Goal: Task Accomplishment & Management: Complete application form

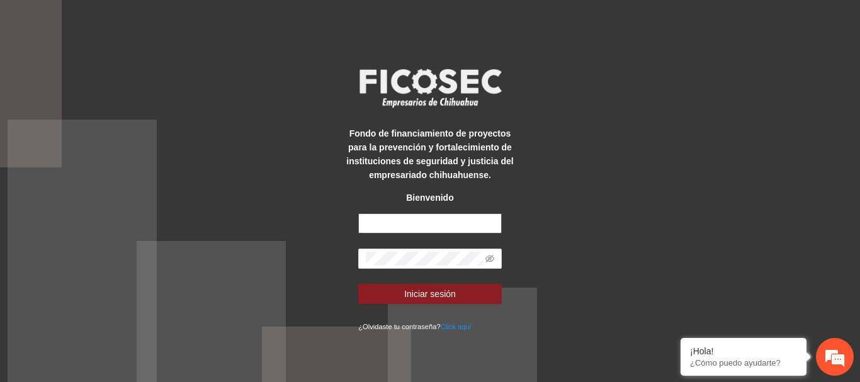
click at [392, 218] on input "text" at bounding box center [430, 223] width 144 height 20
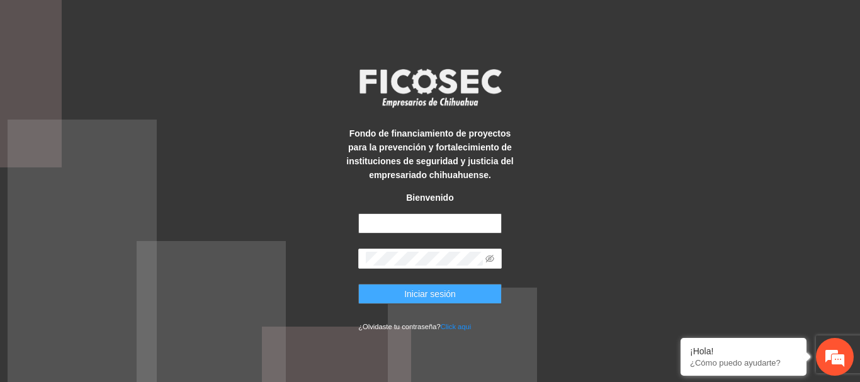
type input "**********"
click at [428, 292] on span "Iniciar sesión" at bounding box center [430, 294] width 52 height 14
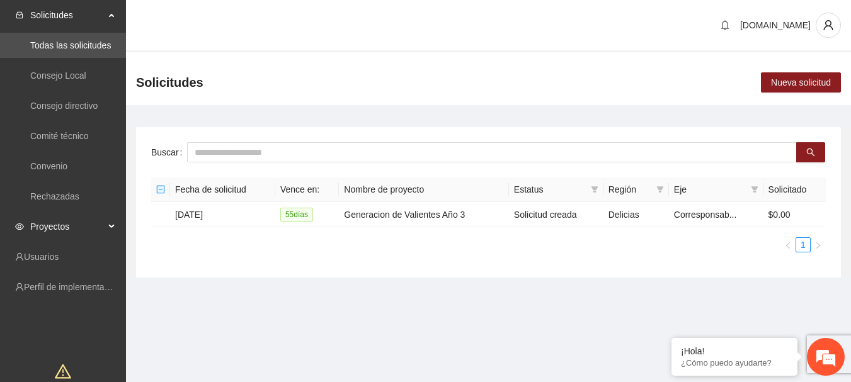
click at [85, 223] on span "Proyectos" at bounding box center [67, 226] width 74 height 25
click at [59, 255] on link "Activos" at bounding box center [44, 257] width 28 height 10
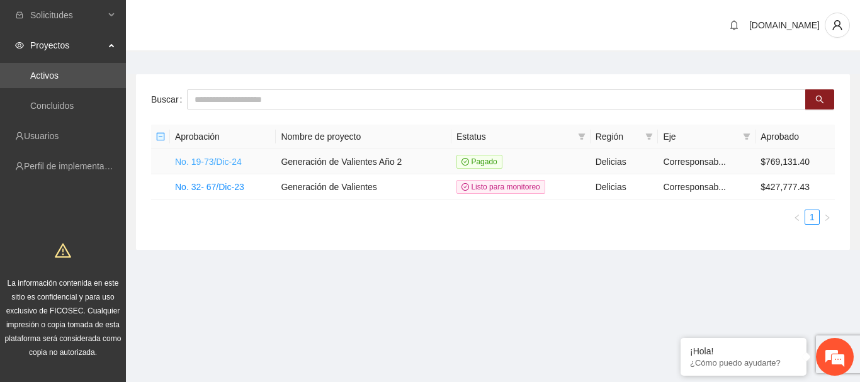
click at [226, 165] on link "No. 19-73/Dic-24" at bounding box center [208, 162] width 67 height 10
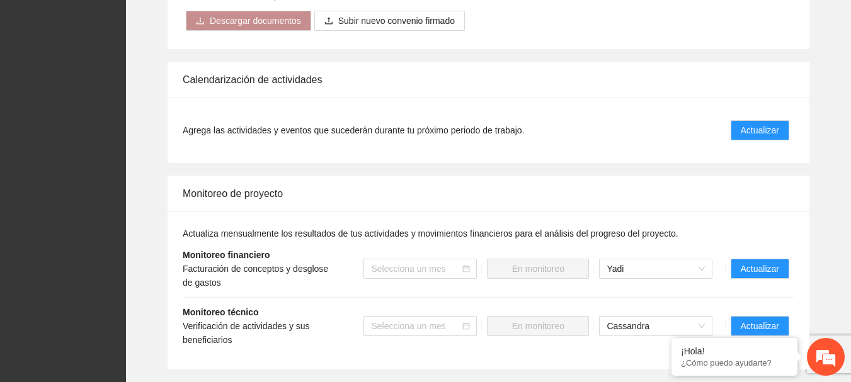
scroll to position [1133, 0]
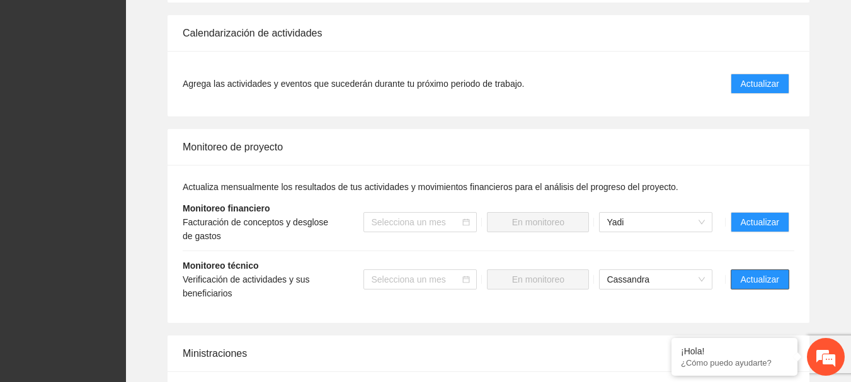
click at [757, 281] on span "Actualizar" at bounding box center [759, 280] width 38 height 14
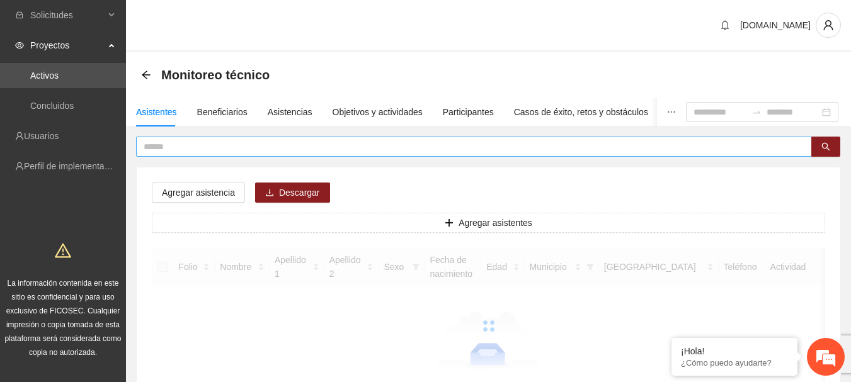
click at [199, 147] on input "text" at bounding box center [469, 147] width 650 height 14
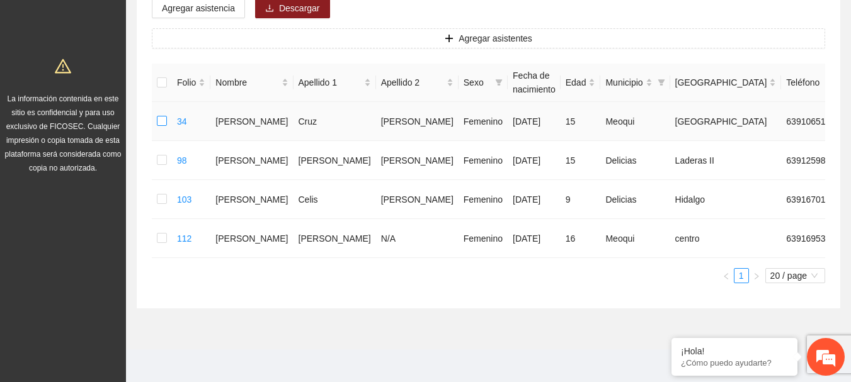
scroll to position [122, 0]
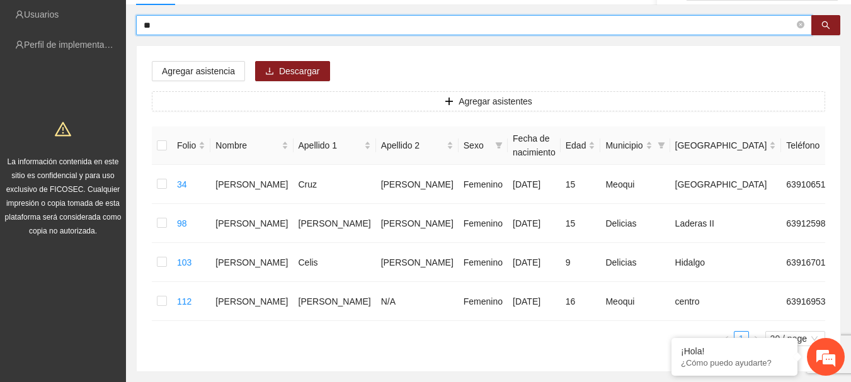
type input "*"
type input "*********"
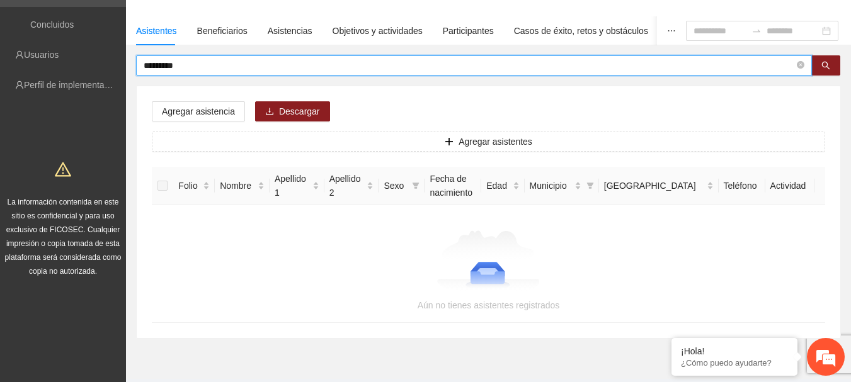
scroll to position [113, 0]
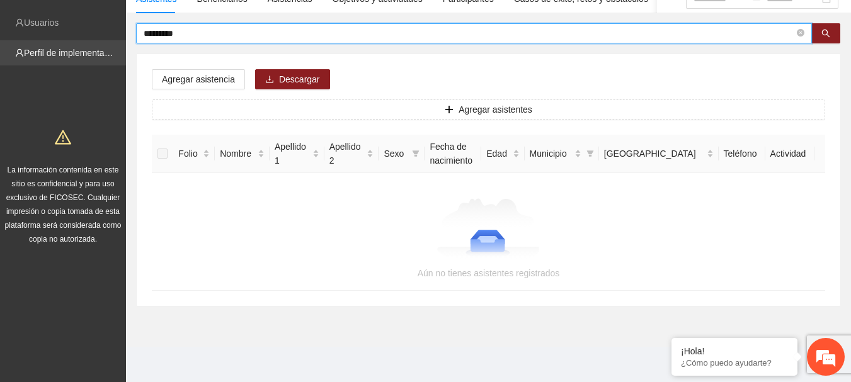
drag, startPoint x: 184, startPoint y: 29, endPoint x: 109, endPoint y: 41, distance: 75.9
click at [116, 42] on section "Solicitudes Proyectos Activos Concluidos Usuarios Perfil de implementadora La i…" at bounding box center [425, 135] width 851 height 496
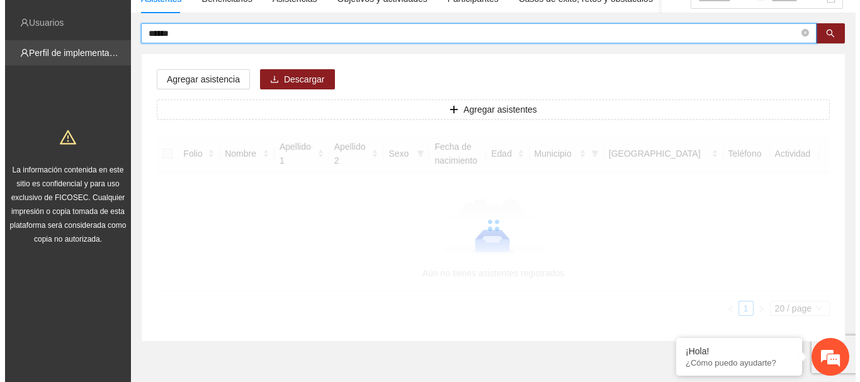
scroll to position [83, 0]
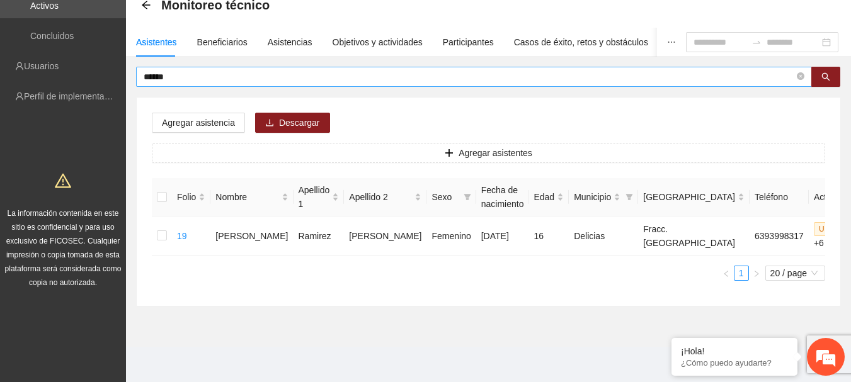
click at [237, 67] on span "******" at bounding box center [474, 77] width 676 height 20
type input "*"
click at [225, 70] on input "text" at bounding box center [469, 77] width 650 height 14
type input "*"
type input "********"
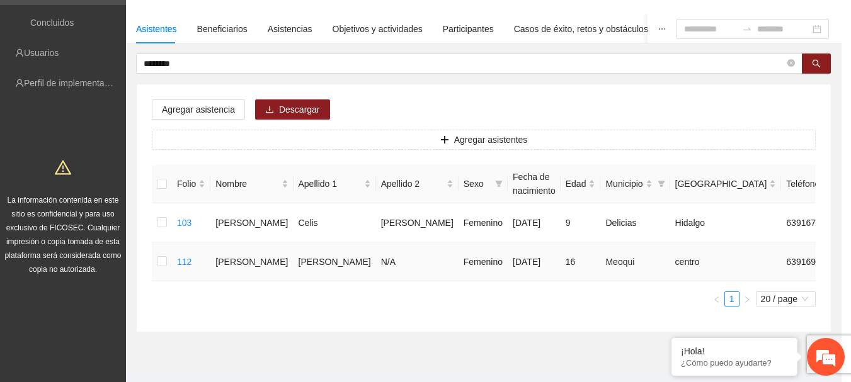
type input "**********"
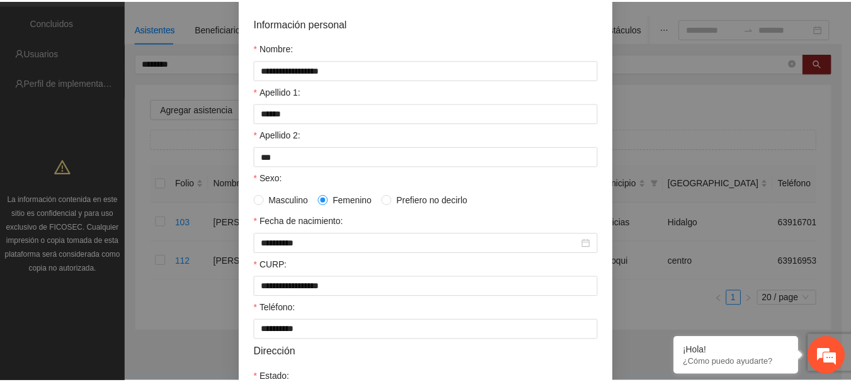
scroll to position [0, 0]
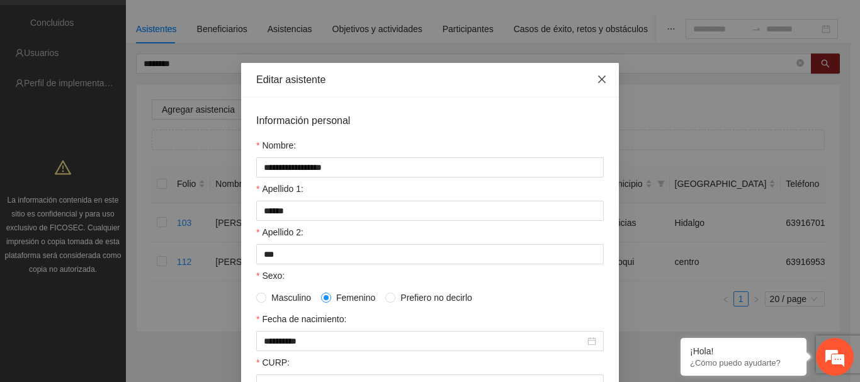
drag, startPoint x: 589, startPoint y: 72, endPoint x: 598, endPoint y: 74, distance: 8.6
click at [596, 74] on span "Close" at bounding box center [602, 80] width 34 height 34
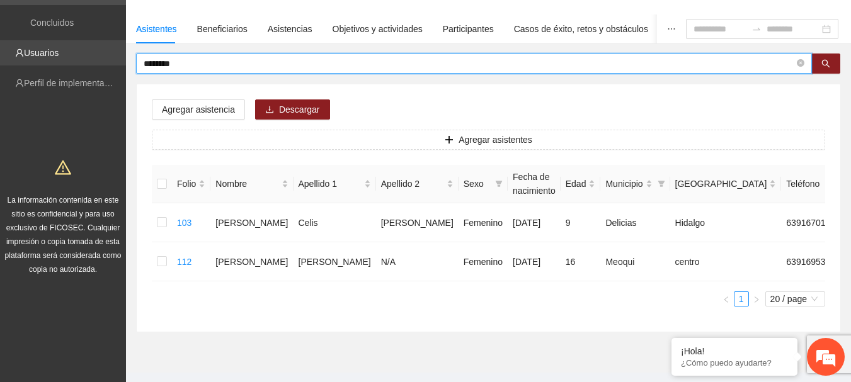
drag, startPoint x: 212, startPoint y: 69, endPoint x: 92, endPoint y: 62, distance: 120.5
click at [92, 62] on section "Solicitudes Proyectos Activos Concluidos Usuarios Perfil de implementadora La i…" at bounding box center [425, 162] width 851 height 491
type input "*******"
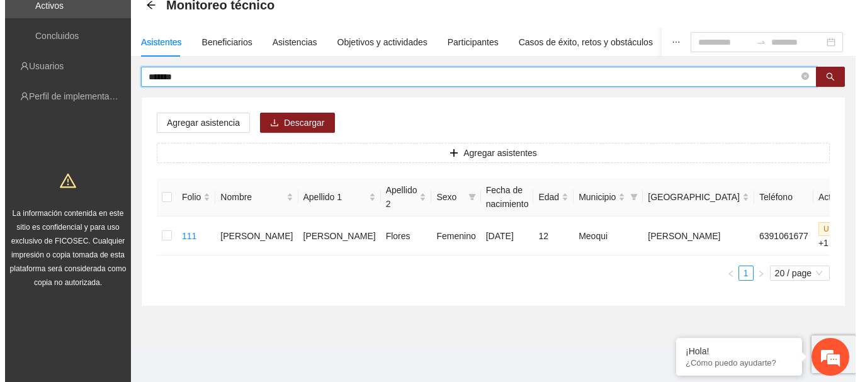
scroll to position [69, 0]
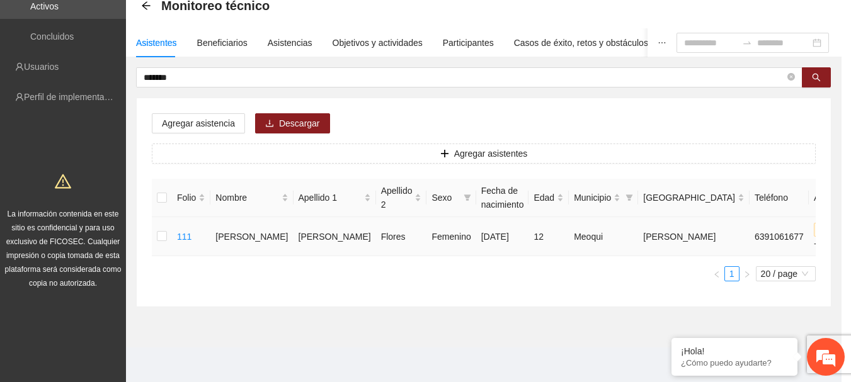
type input "**********"
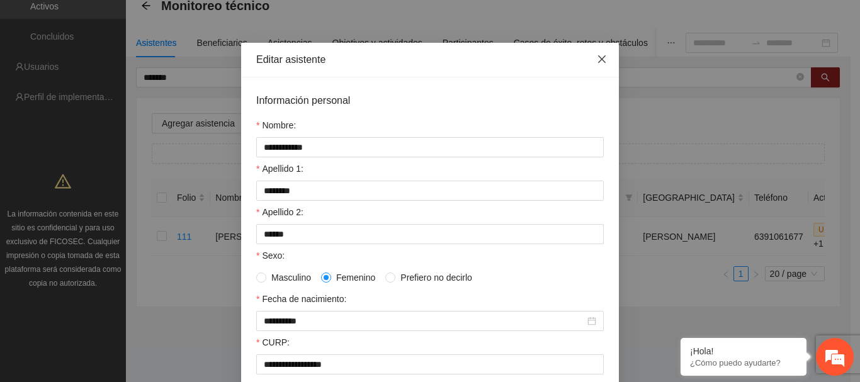
scroll to position [0, 0]
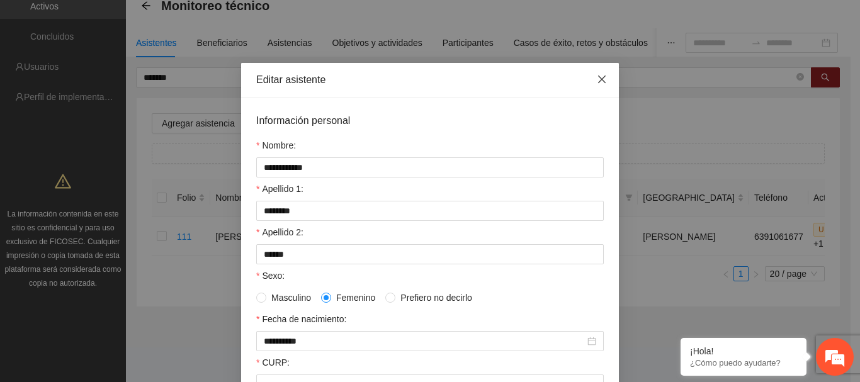
click at [597, 74] on span "Close" at bounding box center [602, 80] width 34 height 34
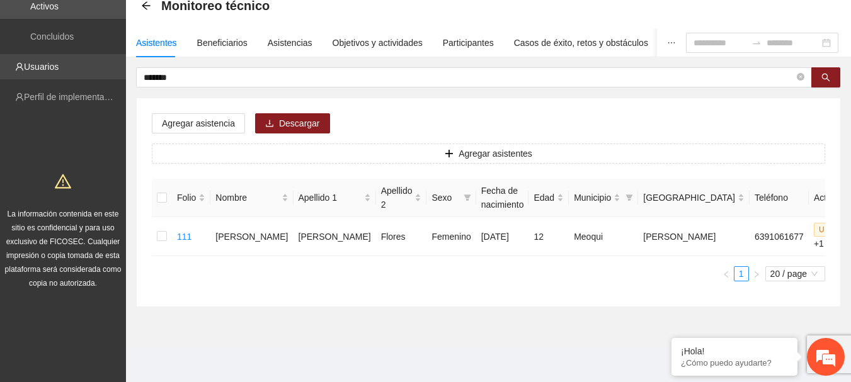
drag, startPoint x: 202, startPoint y: 79, endPoint x: 76, endPoint y: 79, distance: 126.6
click at [76, 79] on section "Solicitudes Proyectos Activos Concluidos Usuarios Perfil de implementadora La i…" at bounding box center [425, 157] width 851 height 452
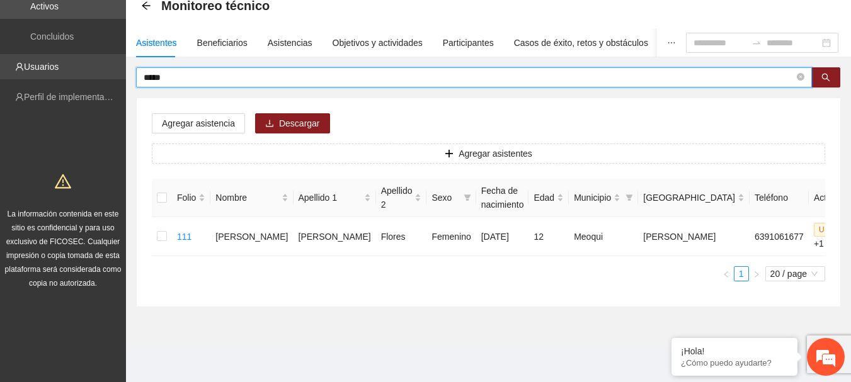
type input "*****"
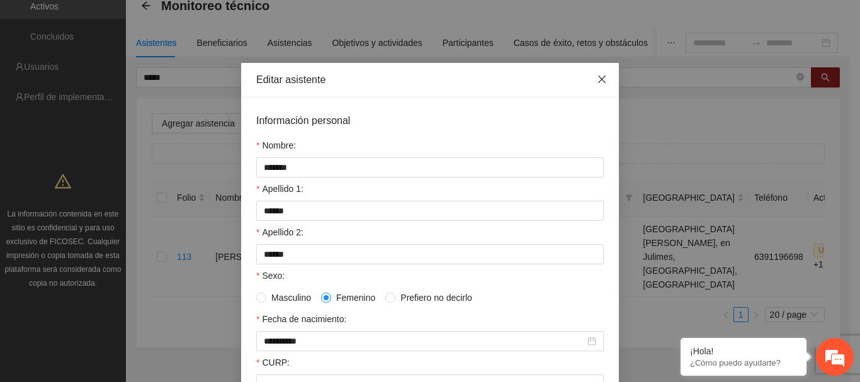
click at [600, 81] on icon "close" at bounding box center [602, 79] width 10 height 10
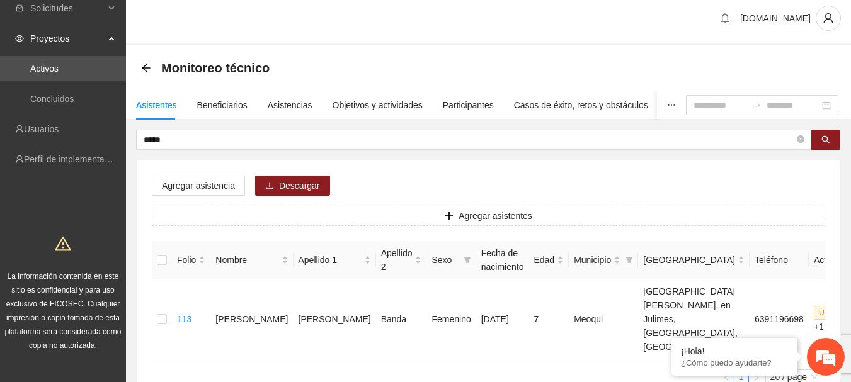
scroll to position [6, 0]
click at [370, 45] on div "[DOMAIN_NAME]" at bounding box center [488, 20] width 725 height 52
click at [378, 102] on div "Objetivos y actividades" at bounding box center [377, 106] width 90 height 14
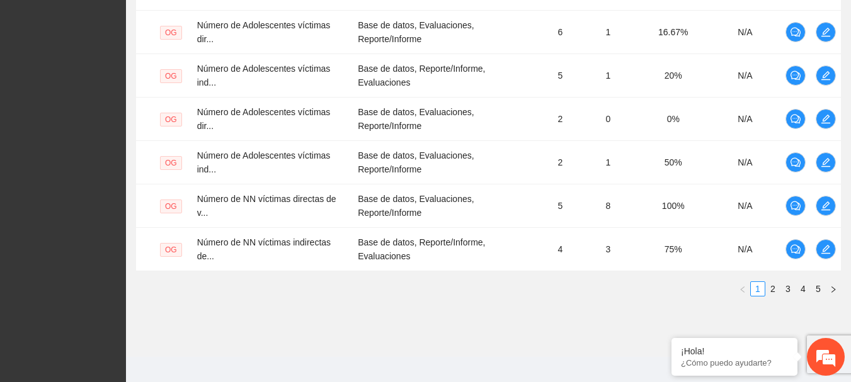
scroll to position [518, 0]
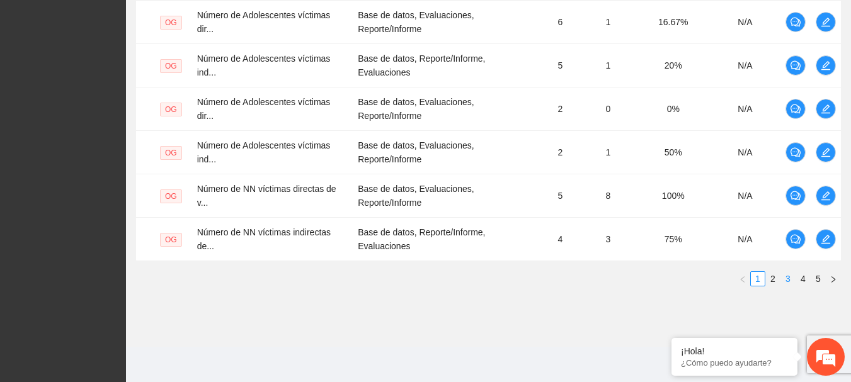
click at [790, 278] on link "3" at bounding box center [788, 279] width 14 height 14
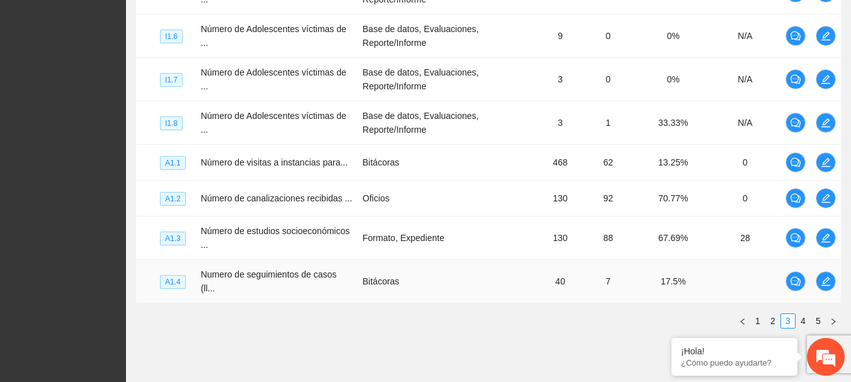
scroll to position [432, 0]
